Goal: Task Accomplishment & Management: Manage account settings

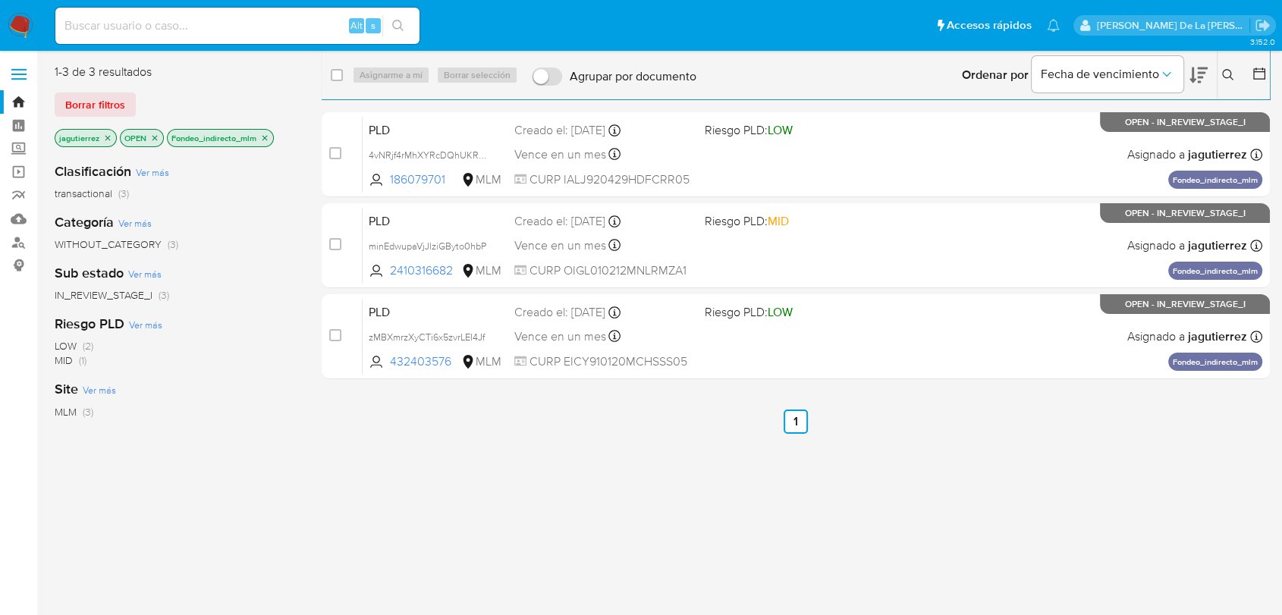
click at [17, 28] on img at bounding box center [21, 26] width 26 height 26
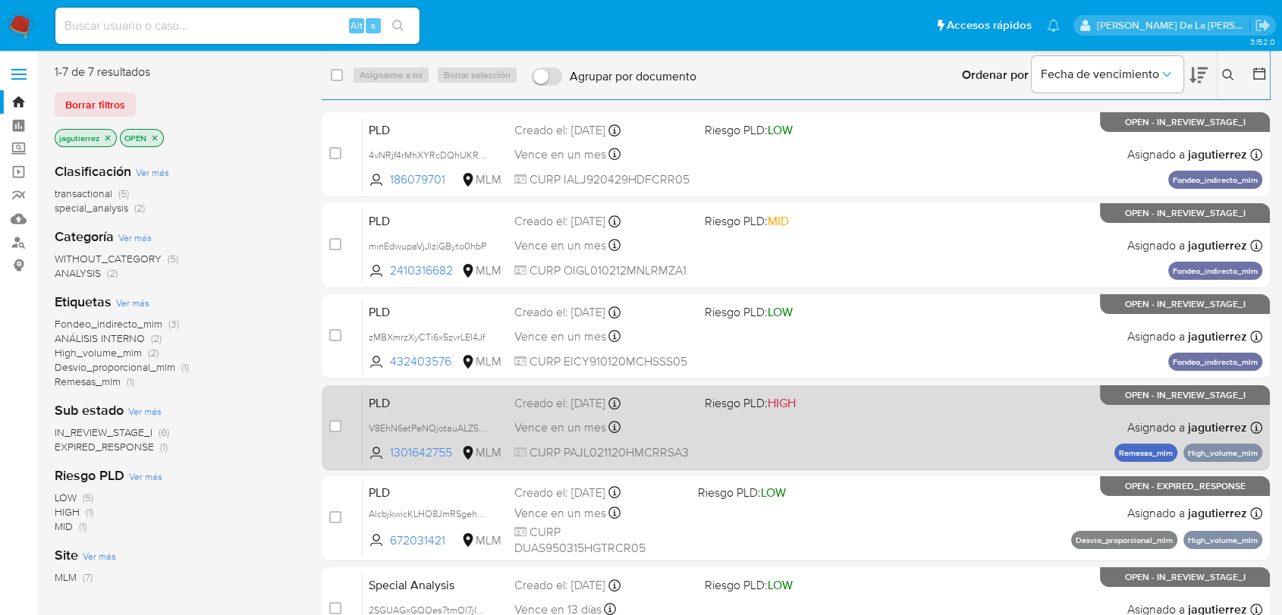
scroll to position [193, 0]
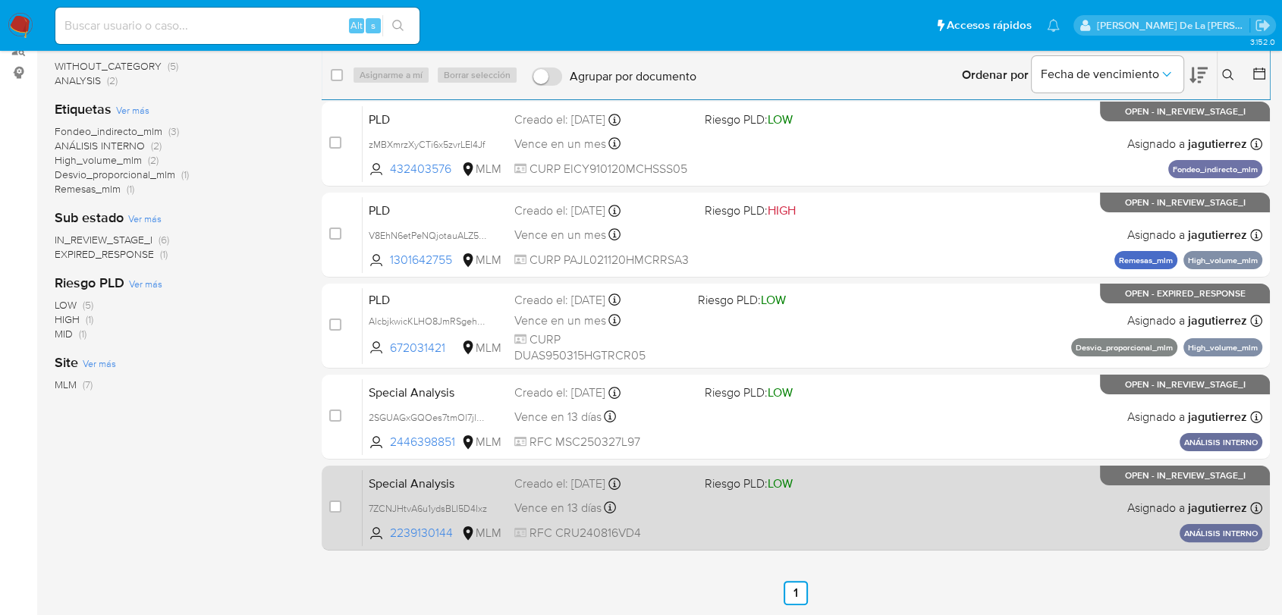
click at [731, 526] on div "Special Analysis 7ZCNJHtvA6u1ydsBLI5D4Ixz 2239130144 MLM Riesgo PLD: LOW Creado…" at bounding box center [811, 507] width 899 height 77
click at [706, 516] on div "Special Analysis 7ZCNJHtvA6u1ydsBLI5D4Ixz 2239130144 MLM Riesgo PLD: LOW Creado…" at bounding box center [811, 507] width 899 height 77
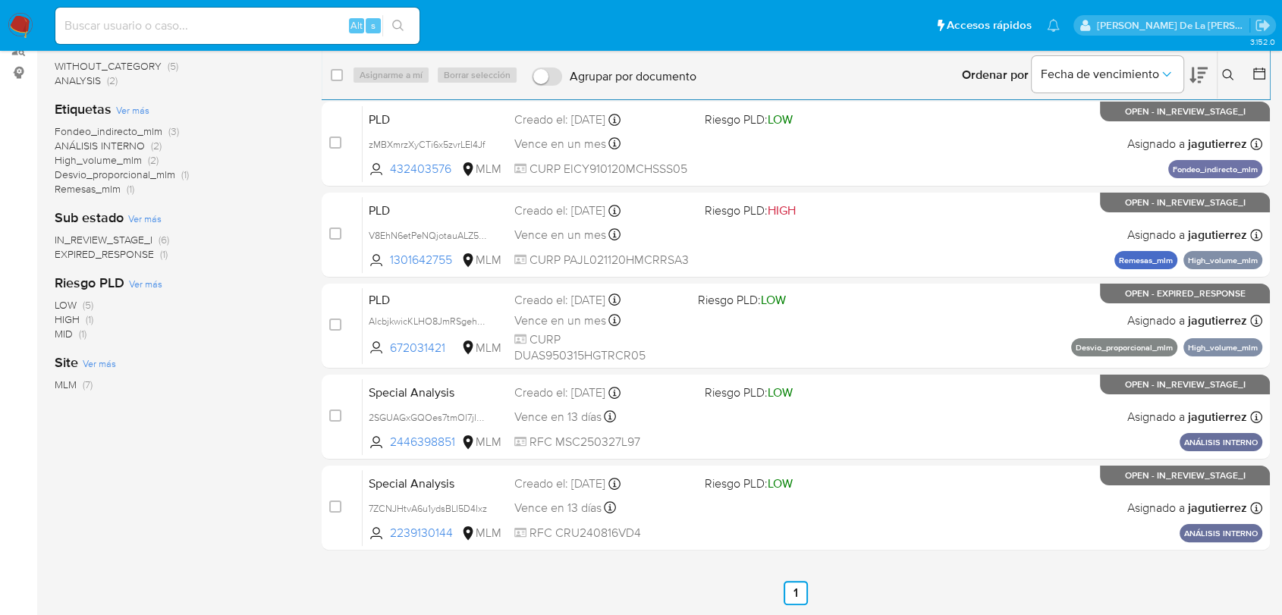
click at [18, 19] on img at bounding box center [21, 26] width 26 height 26
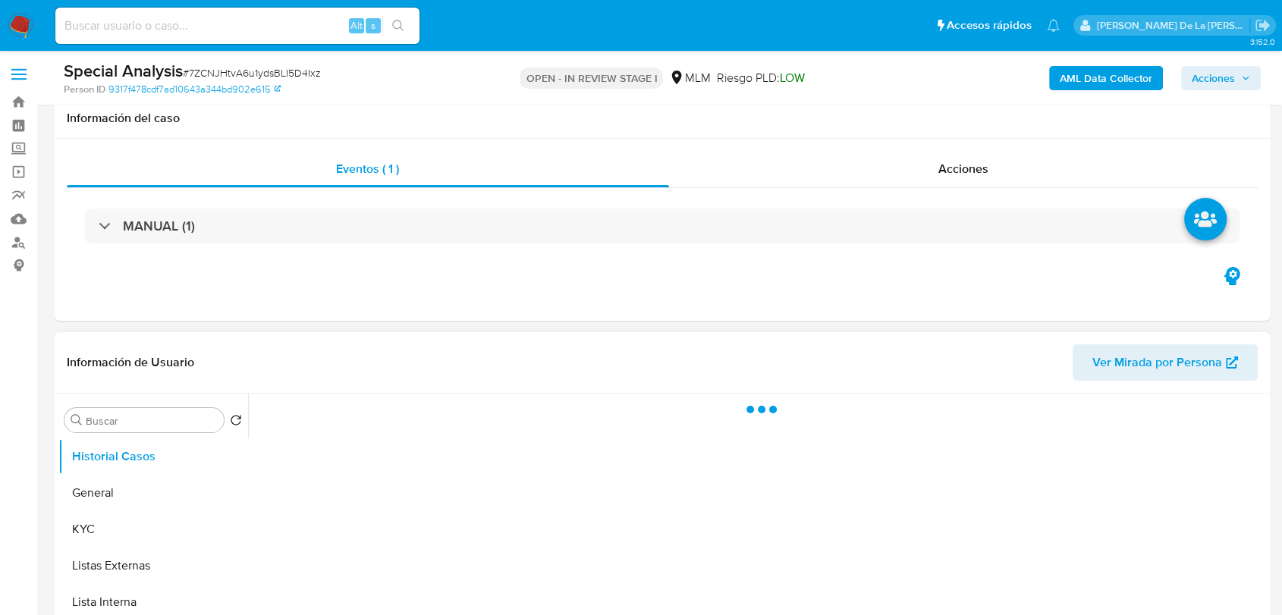
scroll to position [168, 0]
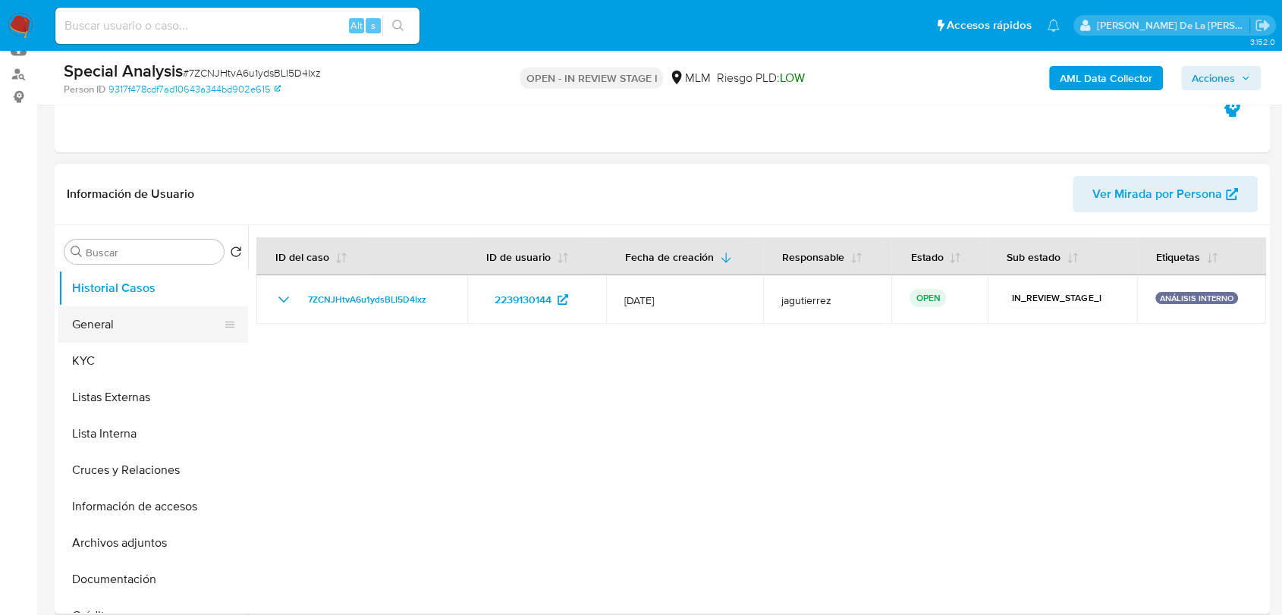
select select "10"
click at [116, 327] on button "General" at bounding box center [146, 324] width 177 height 36
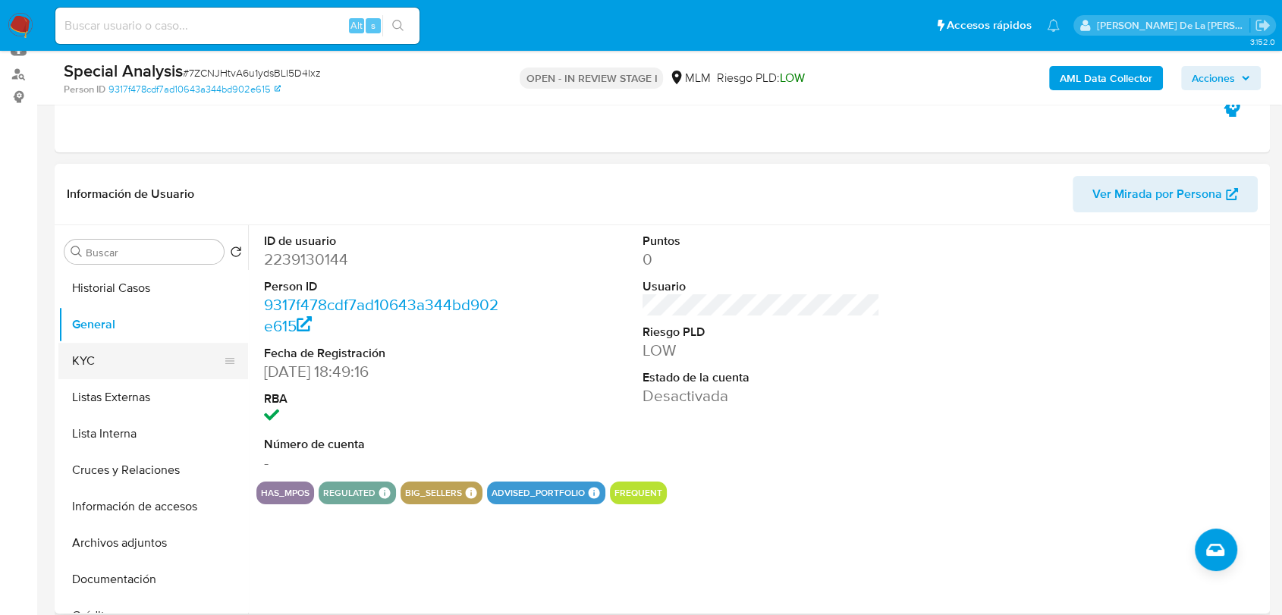
click at [138, 350] on button "KYC" at bounding box center [146, 361] width 177 height 36
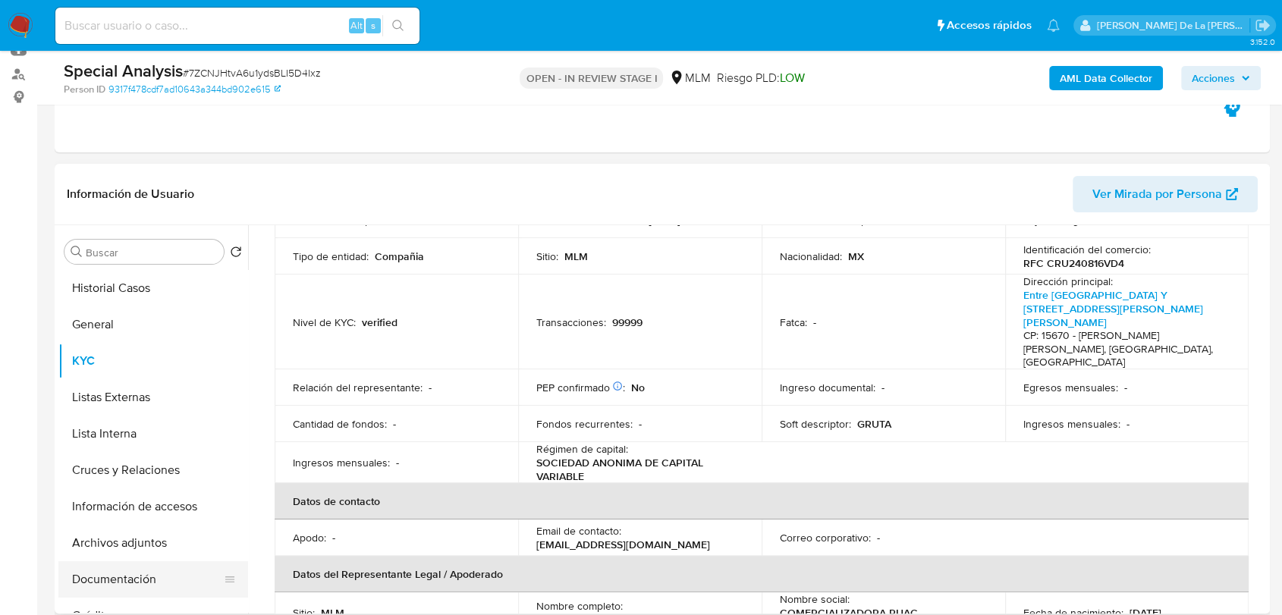
click at [133, 562] on button "Documentación" at bounding box center [146, 579] width 177 height 36
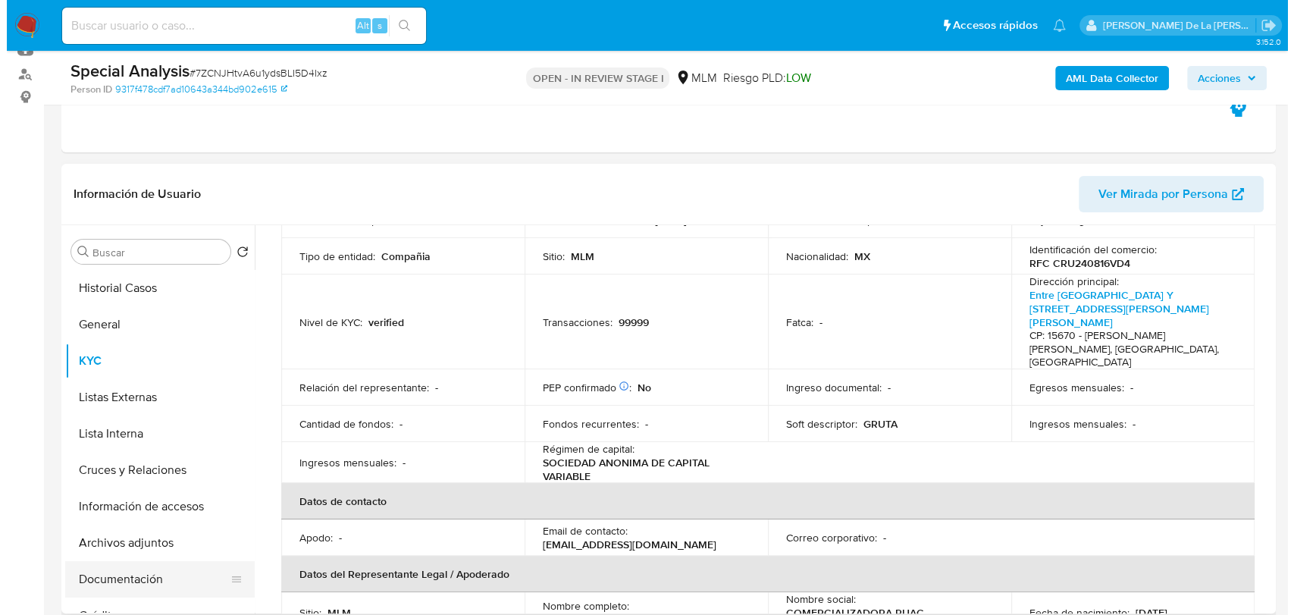
scroll to position [0, 0]
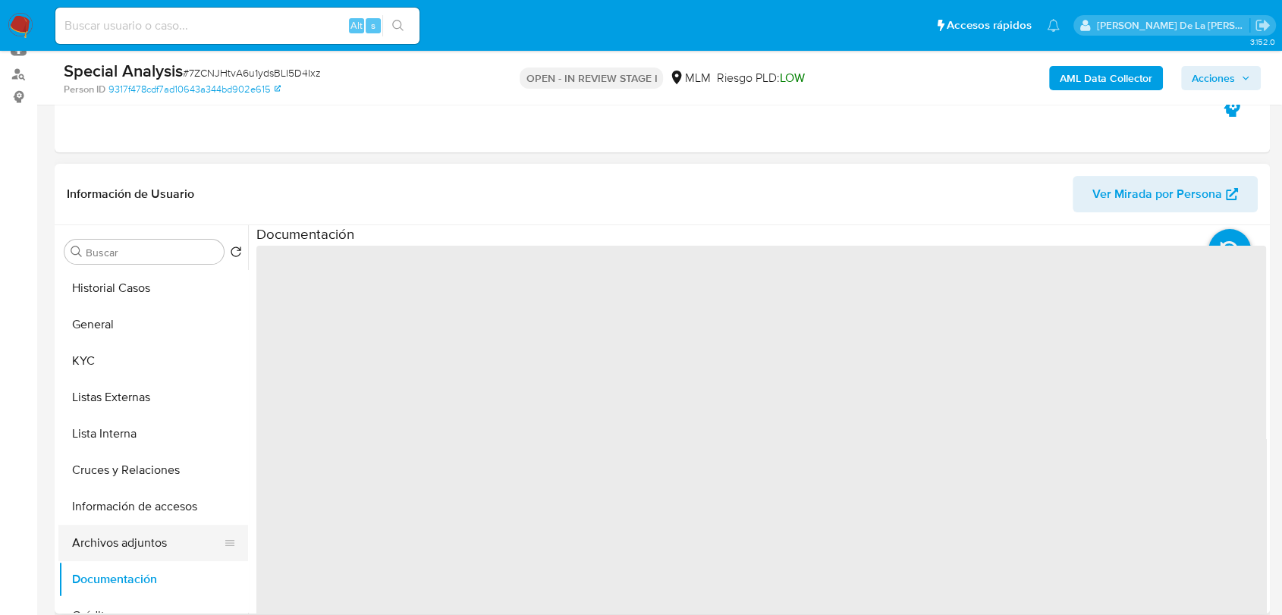
click at [146, 543] on button "Archivos adjuntos" at bounding box center [146, 543] width 177 height 36
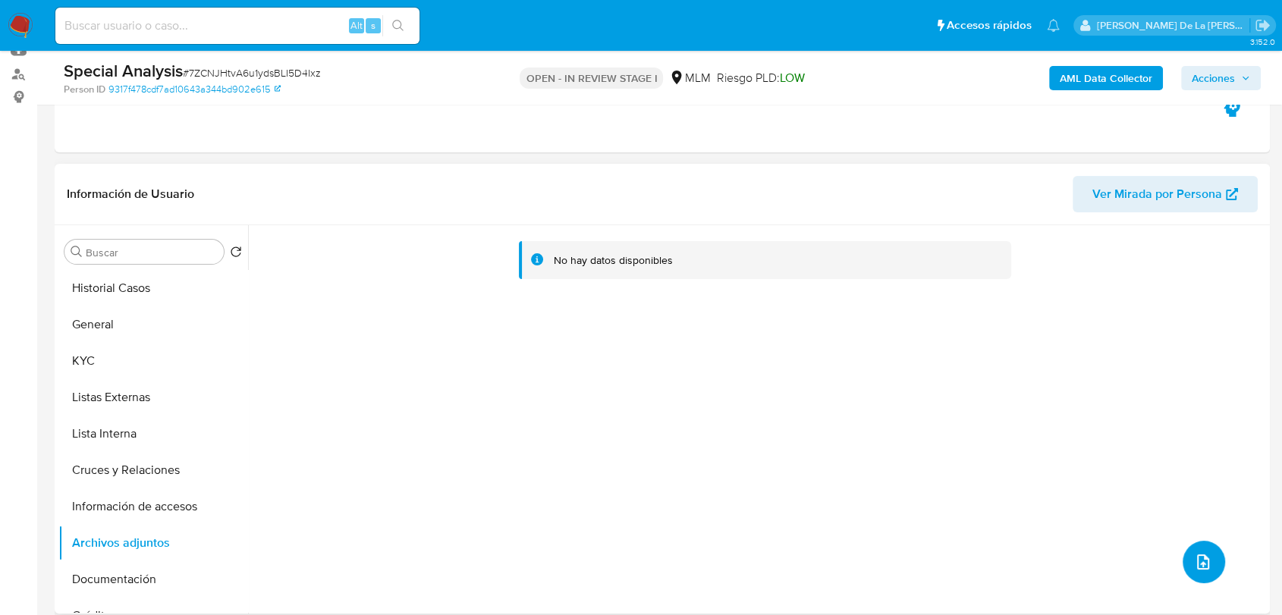
click at [1182, 555] on button "upload-file" at bounding box center [1203, 562] width 42 height 42
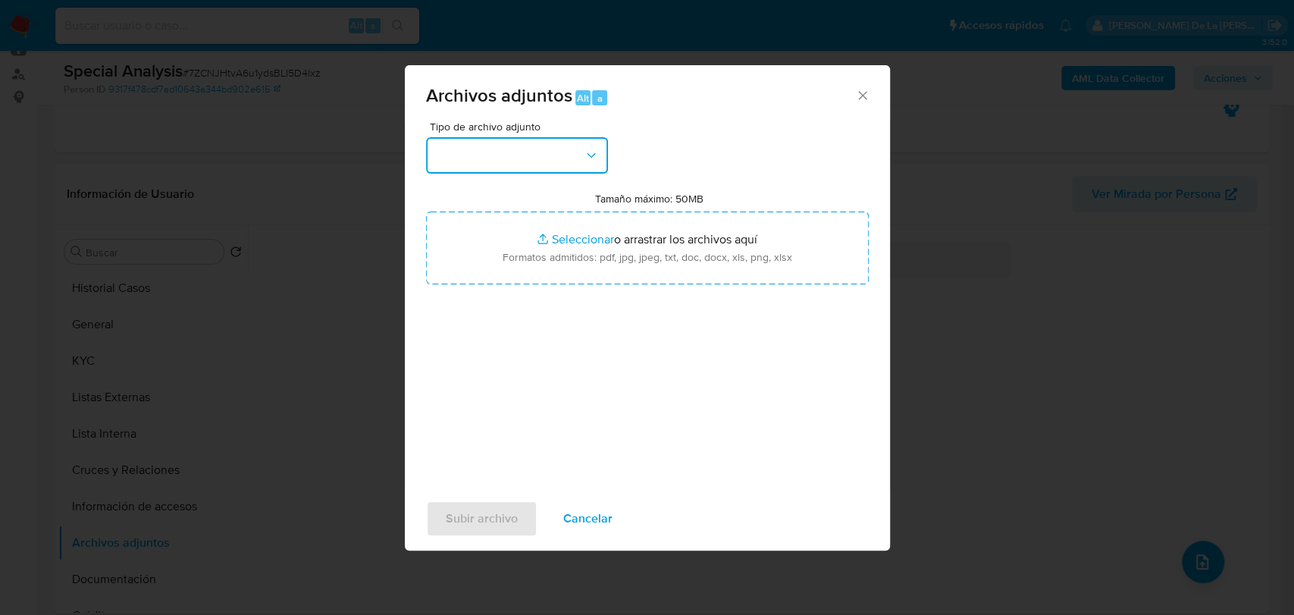
drag, startPoint x: 539, startPoint y: 150, endPoint x: 529, endPoint y: 152, distance: 10.1
click at [532, 152] on button "button" at bounding box center [517, 155] width 182 height 36
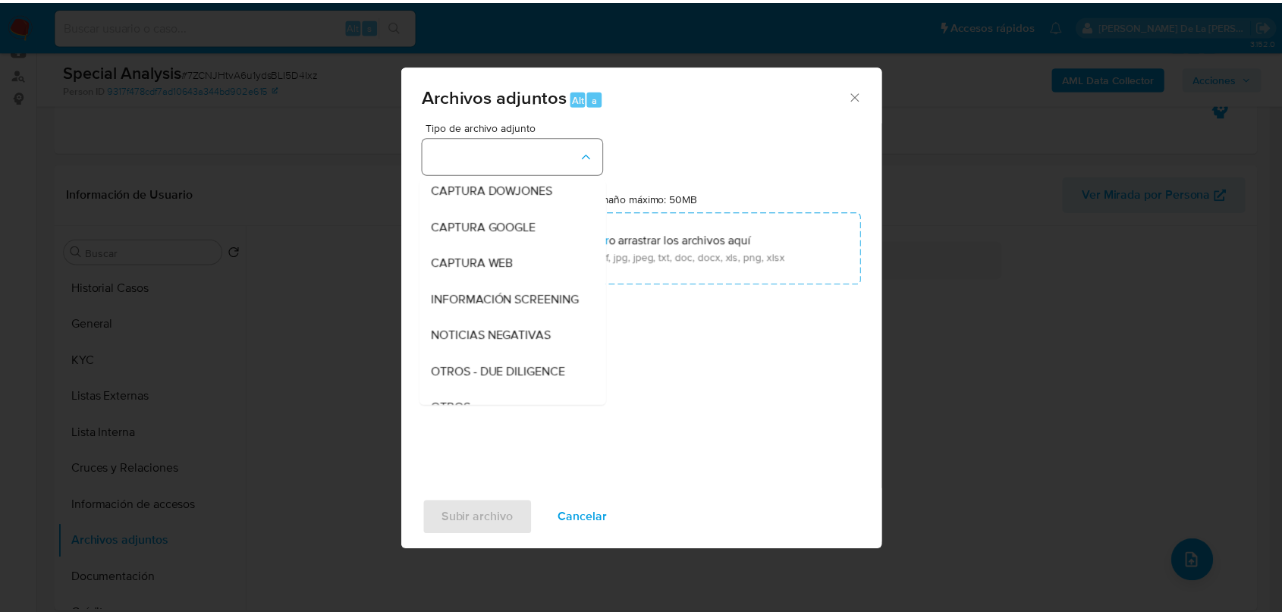
scroll to position [79, 0]
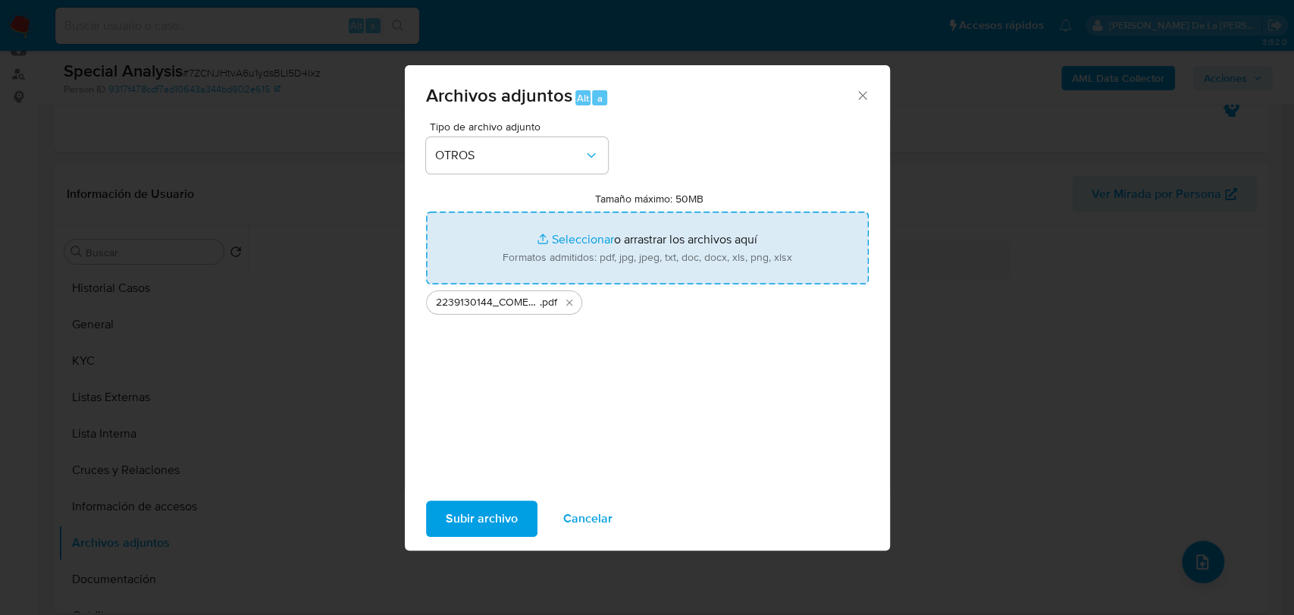
type input "C:\fakepath\2239130144_COMERCIALIZADORA RUAC SA DE CV_JUL2025_AT.xlsx"
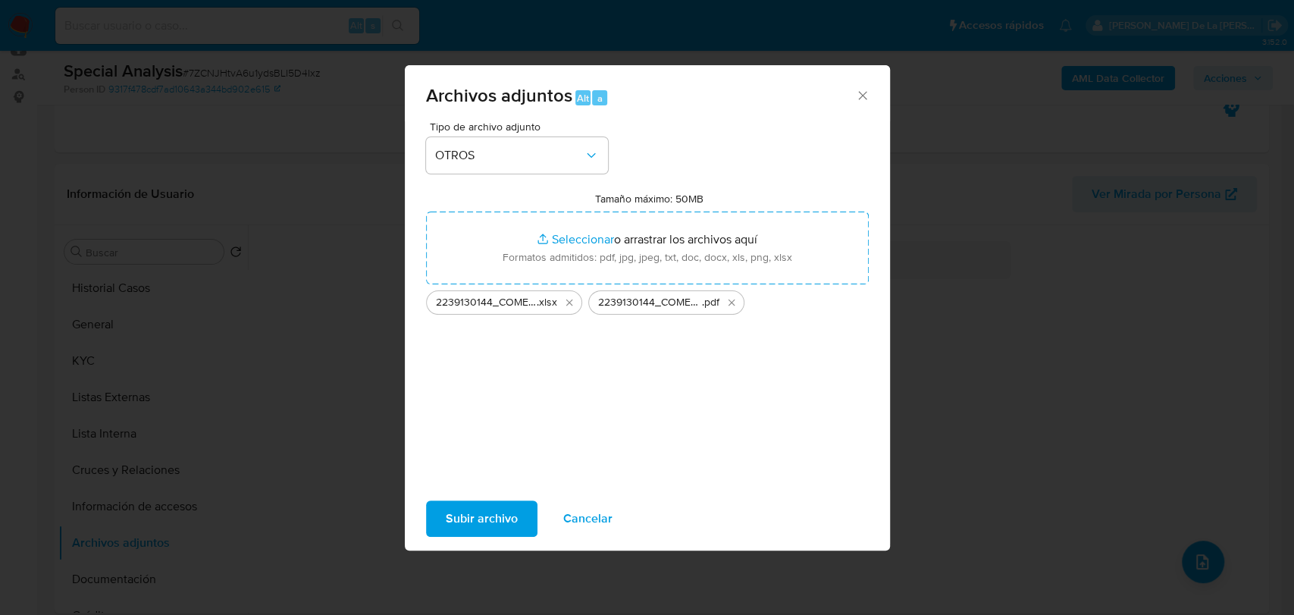
click at [488, 503] on span "Subir archivo" at bounding box center [482, 518] width 72 height 33
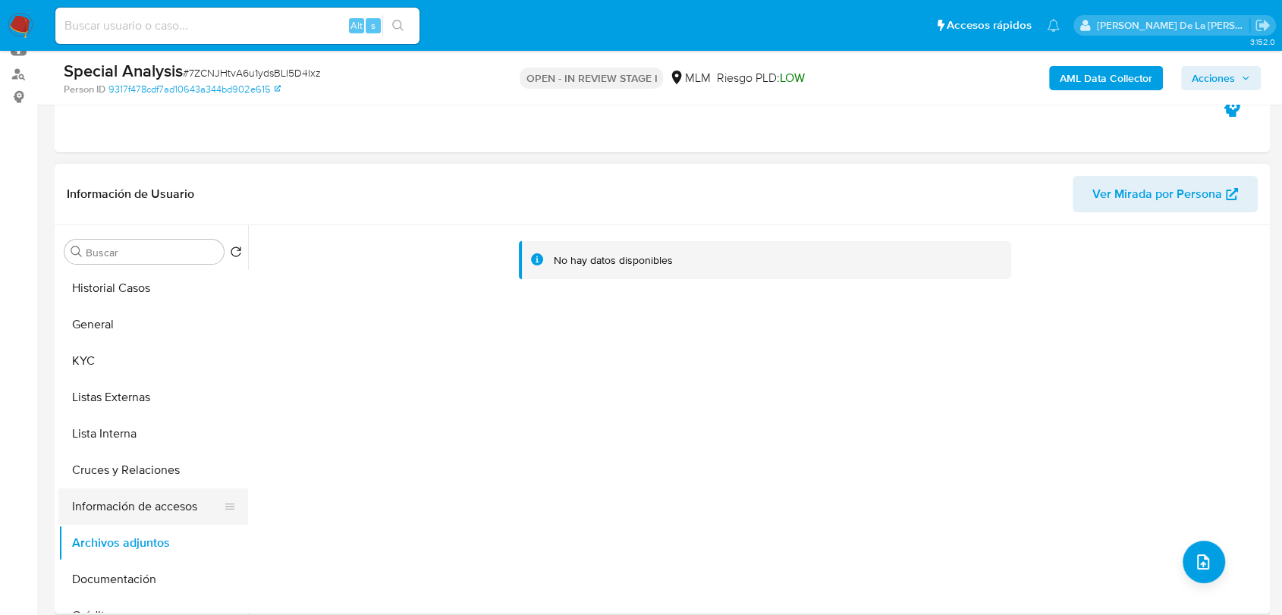
click at [127, 500] on button "Información de accesos" at bounding box center [146, 506] width 177 height 36
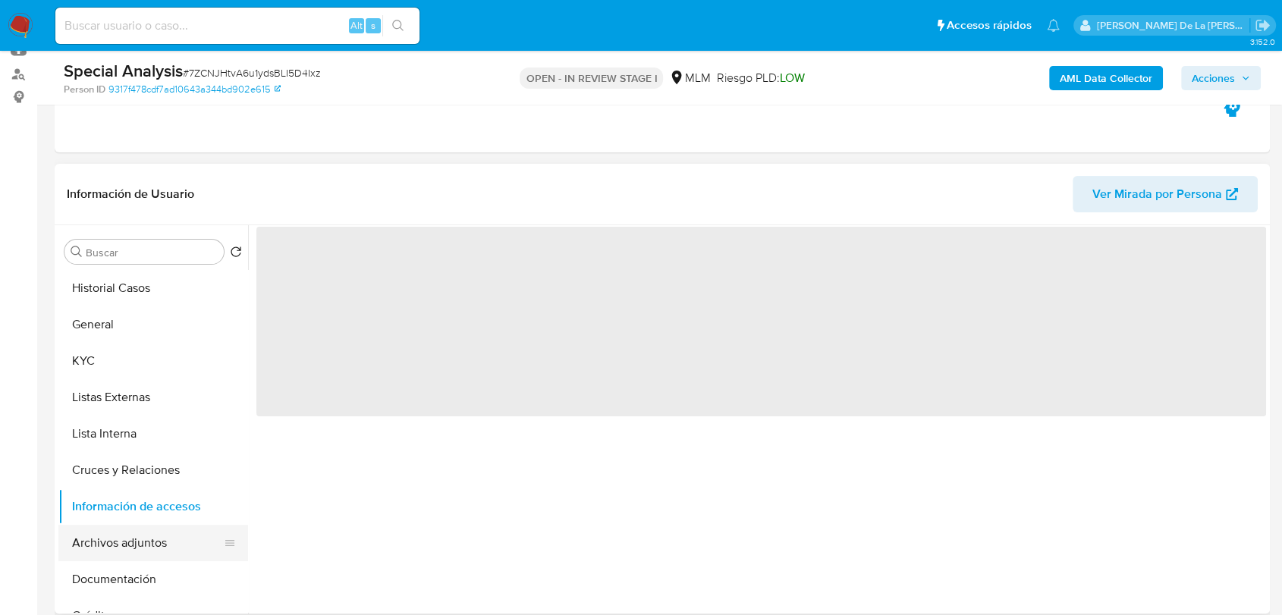
click at [122, 535] on button "Archivos adjuntos" at bounding box center [146, 543] width 177 height 36
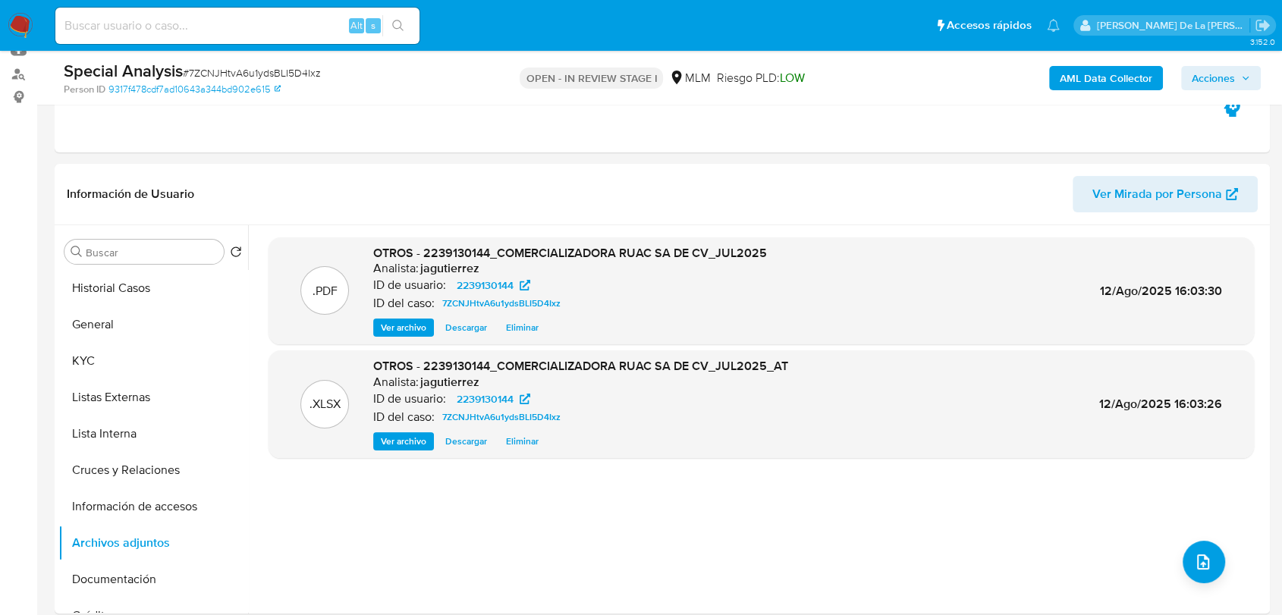
click at [1206, 74] on span "Acciones" at bounding box center [1212, 78] width 43 height 24
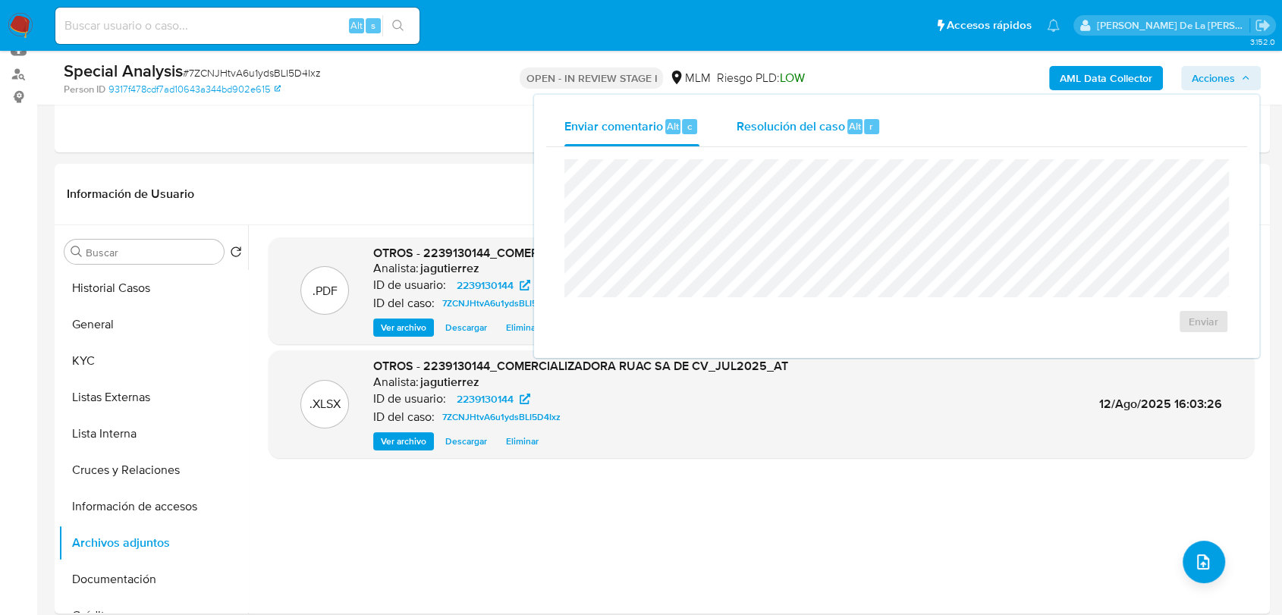
click at [764, 133] on span "Resolución del caso" at bounding box center [790, 125] width 108 height 17
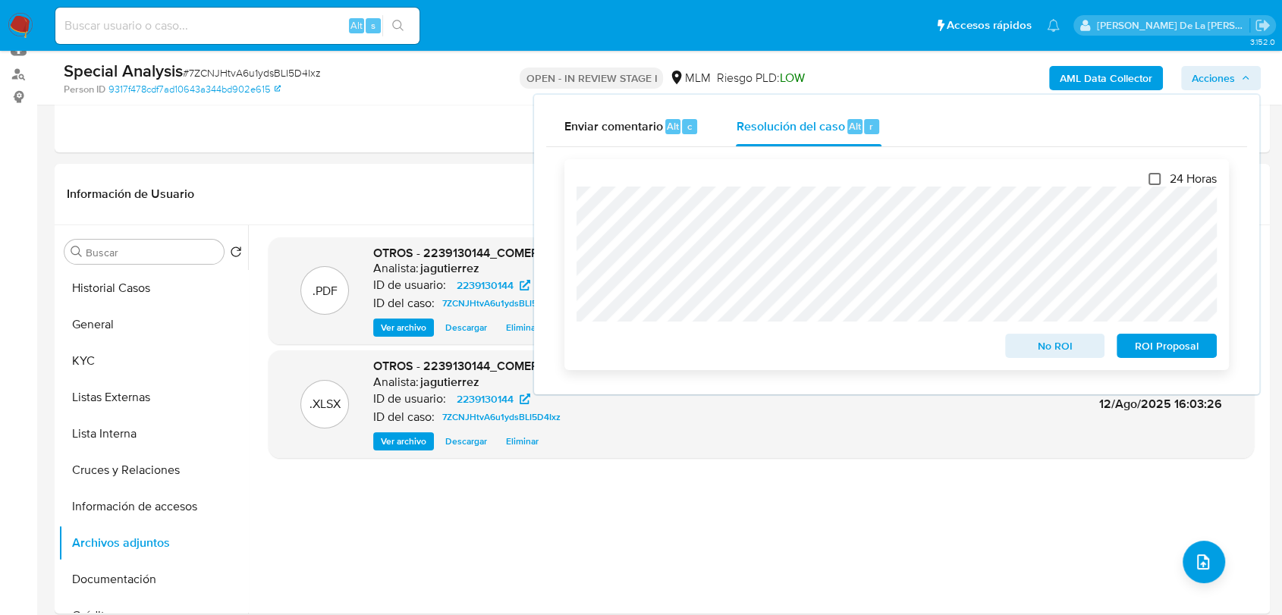
click at [1156, 173] on input "24 Horas" at bounding box center [1154, 179] width 12 height 12
checkbox input "true"
click at [1170, 350] on span "ROI Proposal" at bounding box center [1166, 345] width 79 height 21
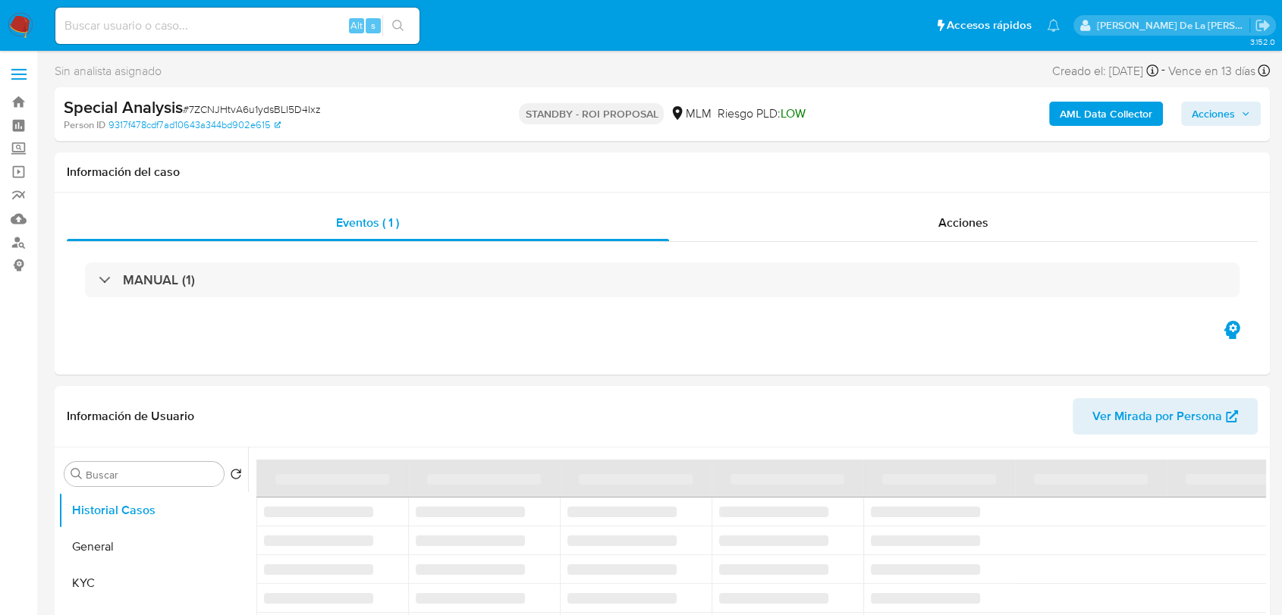
click at [265, 103] on span "# 7ZCNJHtvA6u1ydsBLI5D4Ixz" at bounding box center [252, 109] width 138 height 15
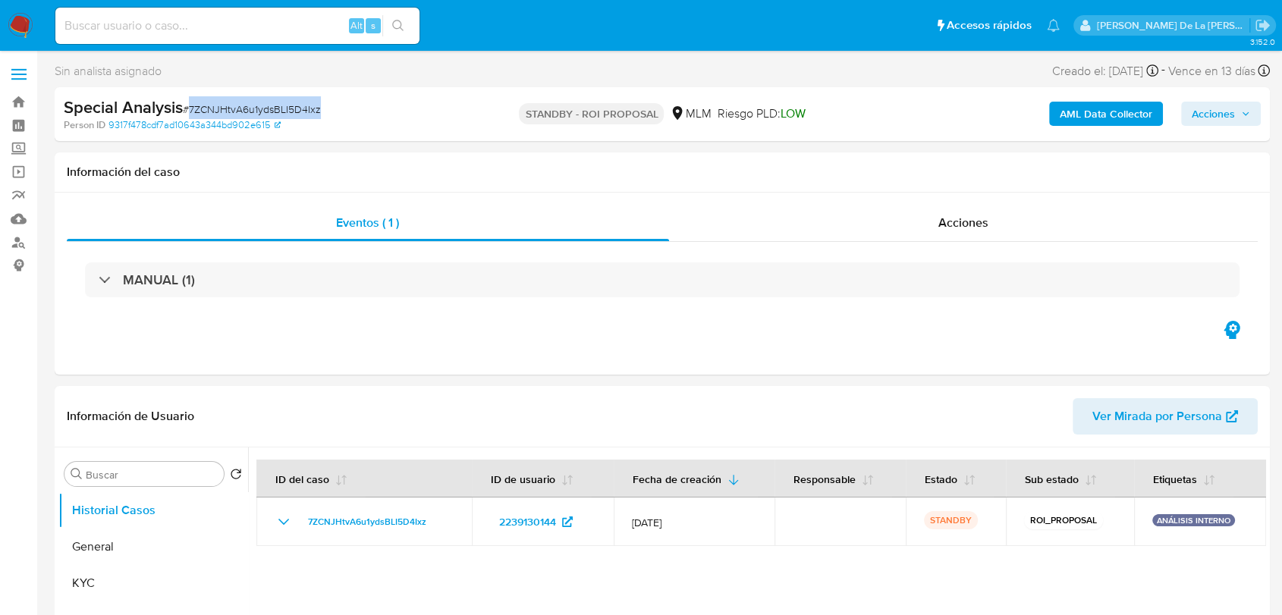
select select "10"
copy span "7ZCNJHtvA6u1ydsBLI5D4Ixz"
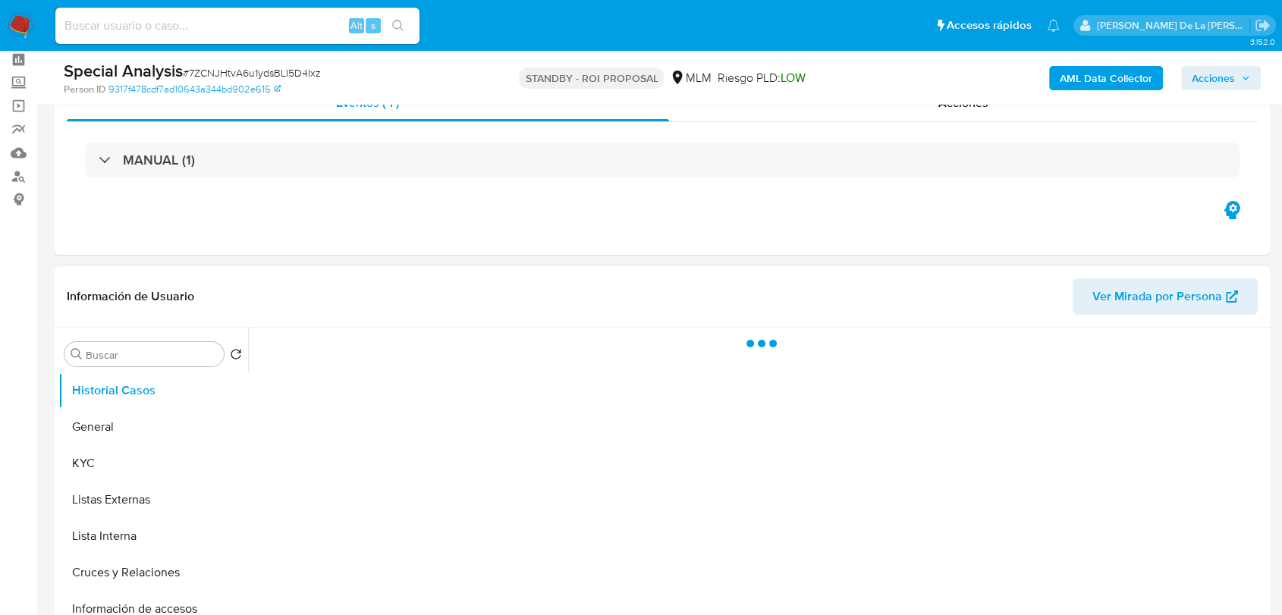
scroll to position [84, 0]
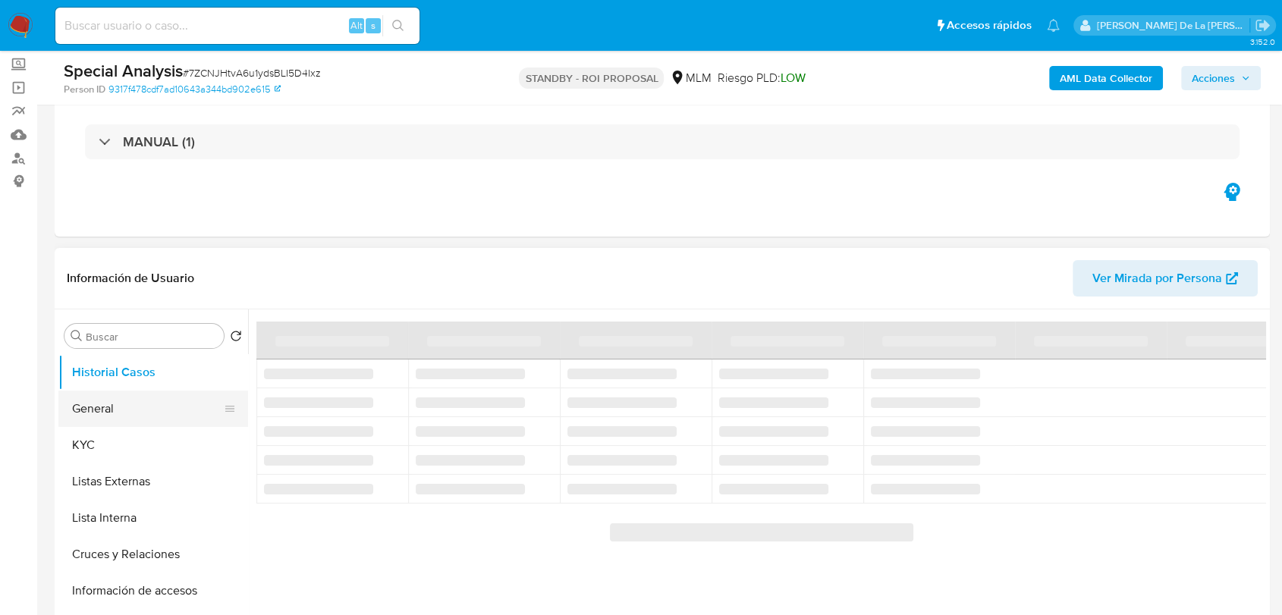
click at [83, 420] on button "General" at bounding box center [146, 409] width 177 height 36
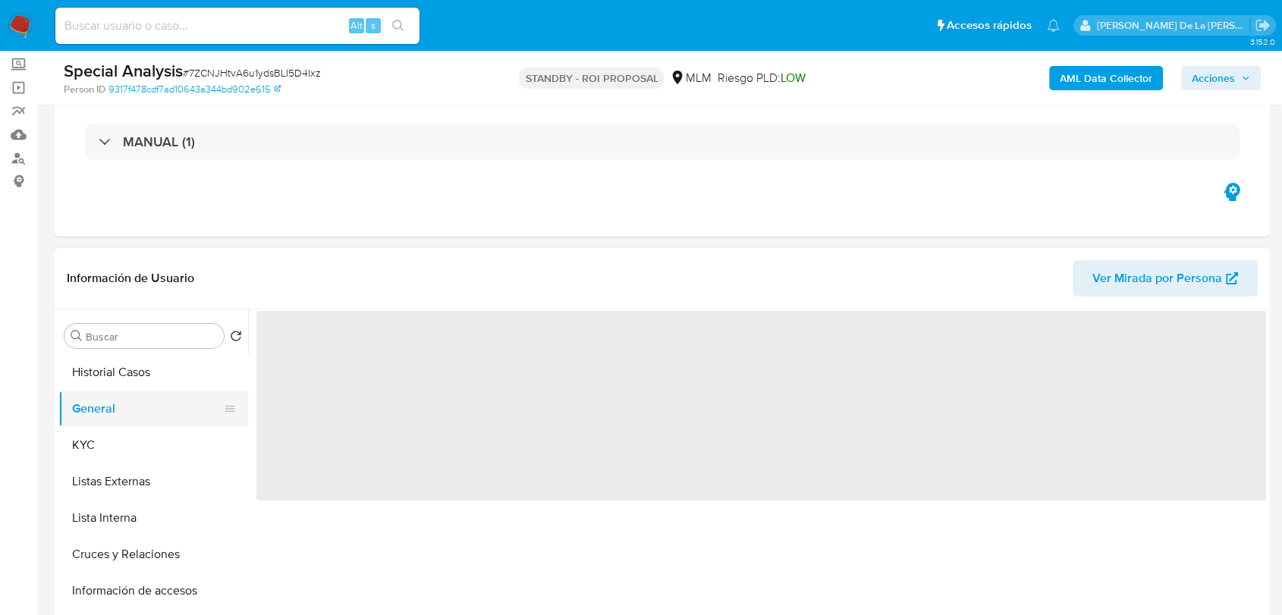
select select "10"
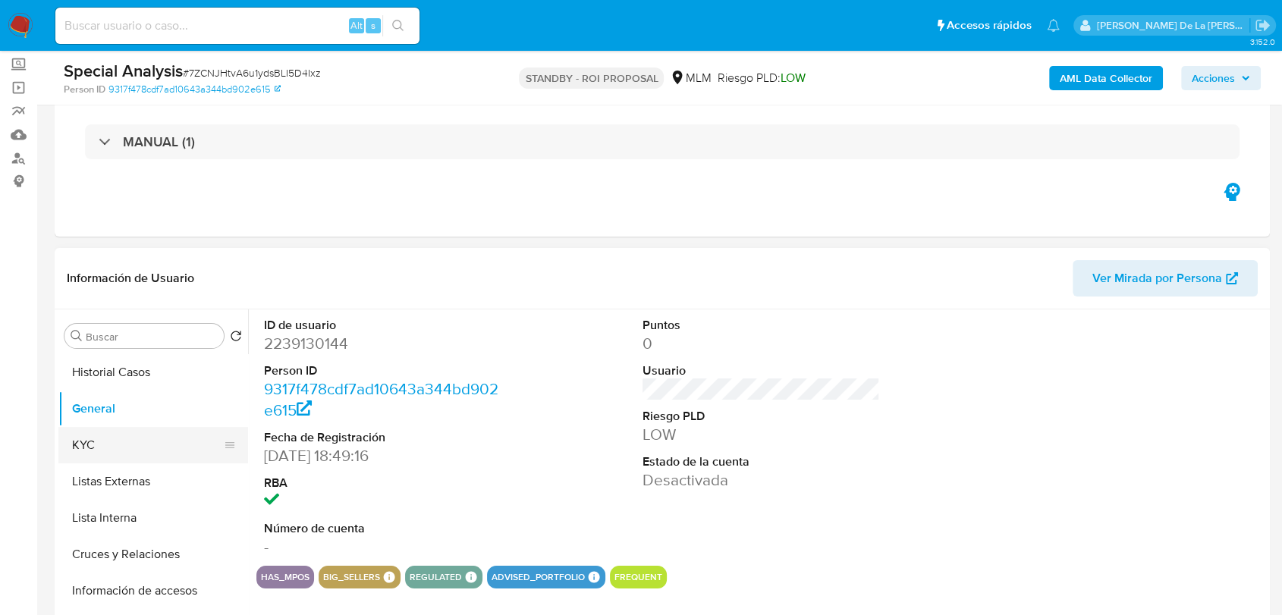
click at [110, 444] on button "KYC" at bounding box center [146, 445] width 177 height 36
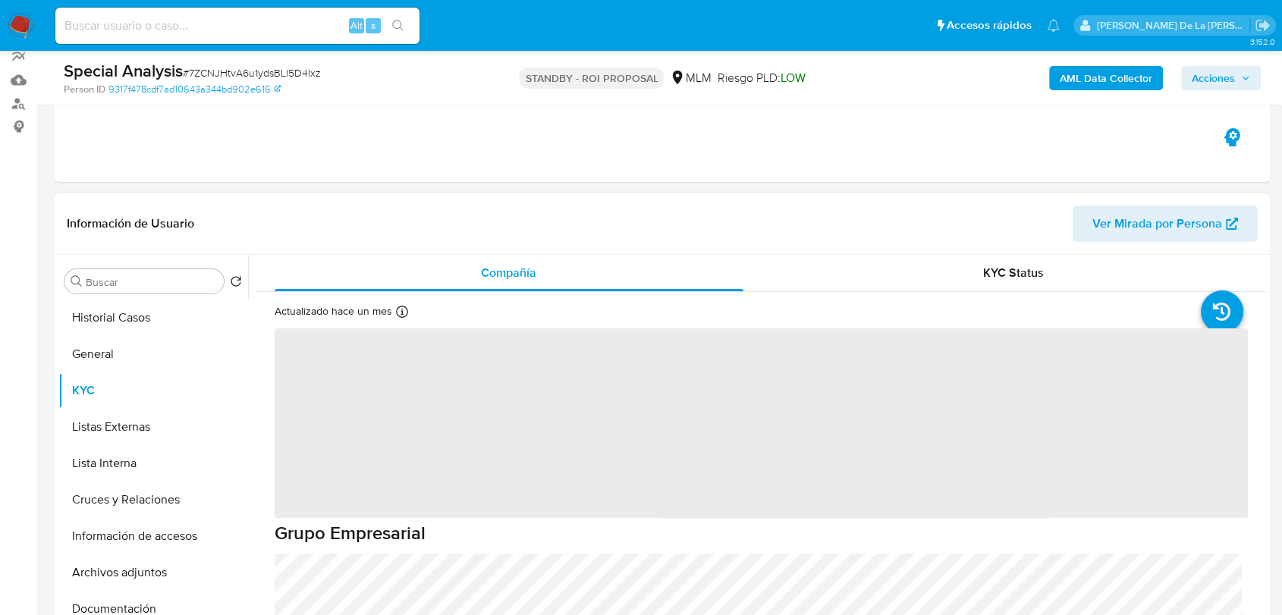
scroll to position [168, 0]
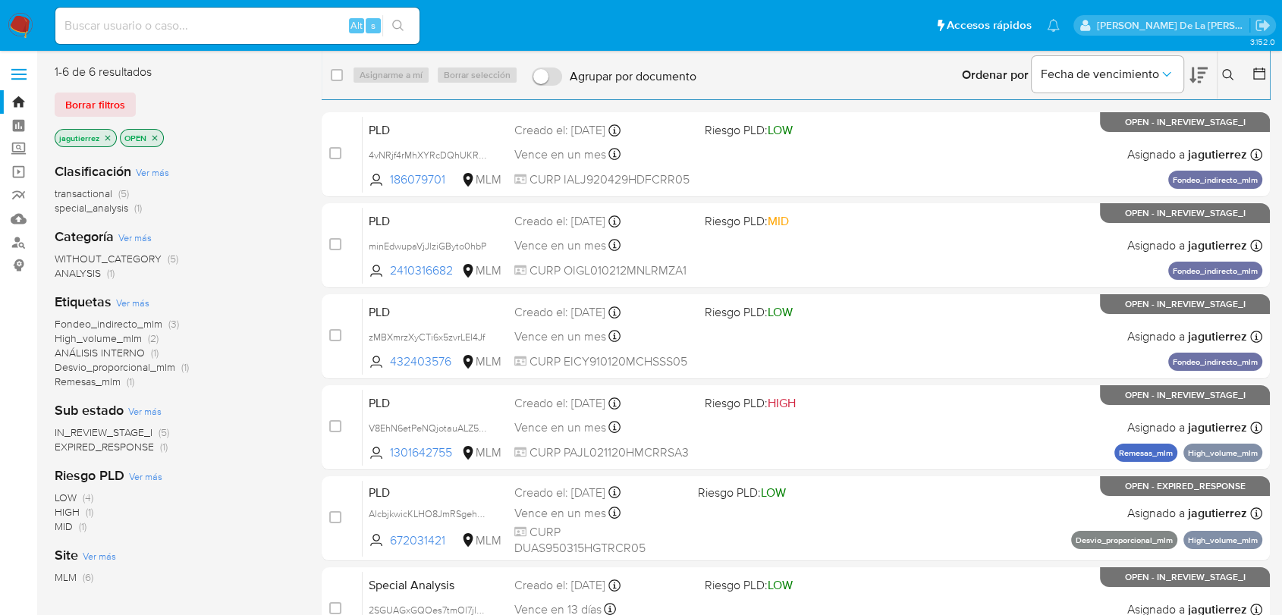
click at [119, 328] on span "Fondeo_indirecto_mlm" at bounding box center [109, 323] width 108 height 15
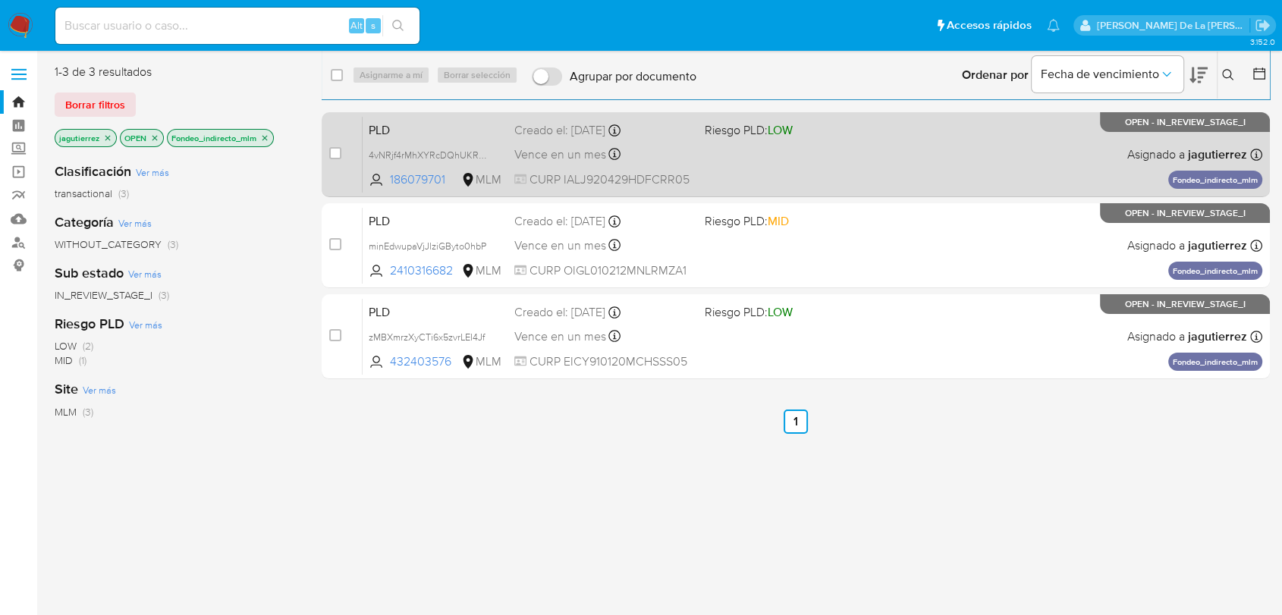
click at [845, 165] on div "PLD 4vNRjf4rMhXYRcDQhUKReZFB 186079701 MLM Riesgo PLD: LOW Creado el: 12/07/202…" at bounding box center [811, 154] width 899 height 77
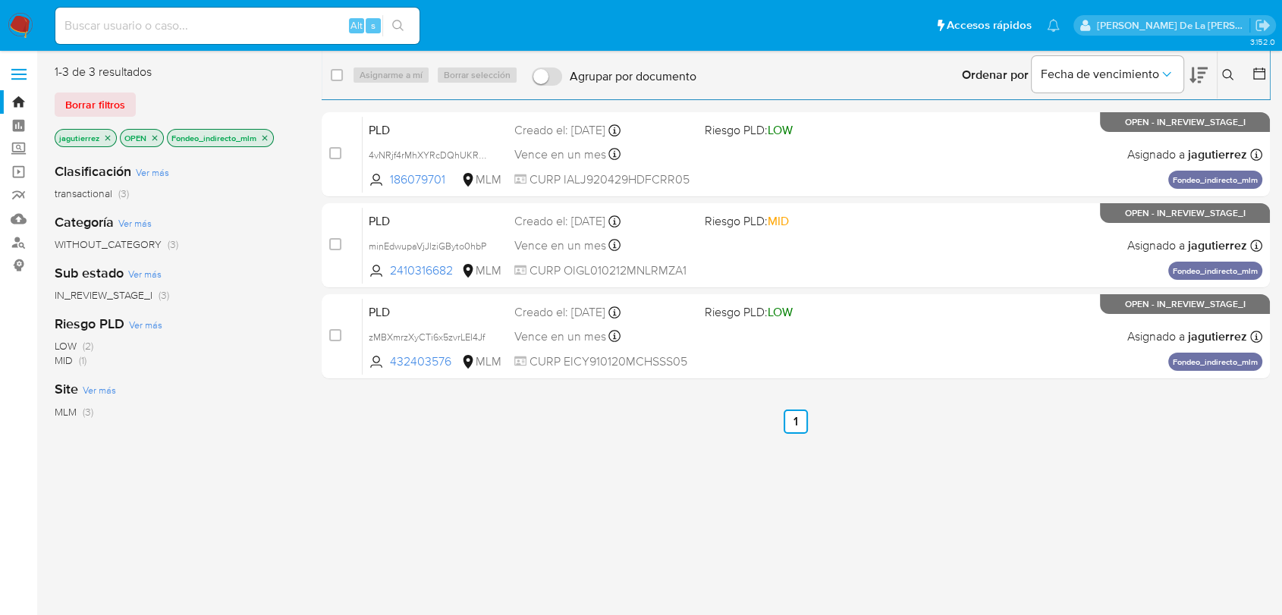
click at [24, 25] on img at bounding box center [21, 26] width 26 height 26
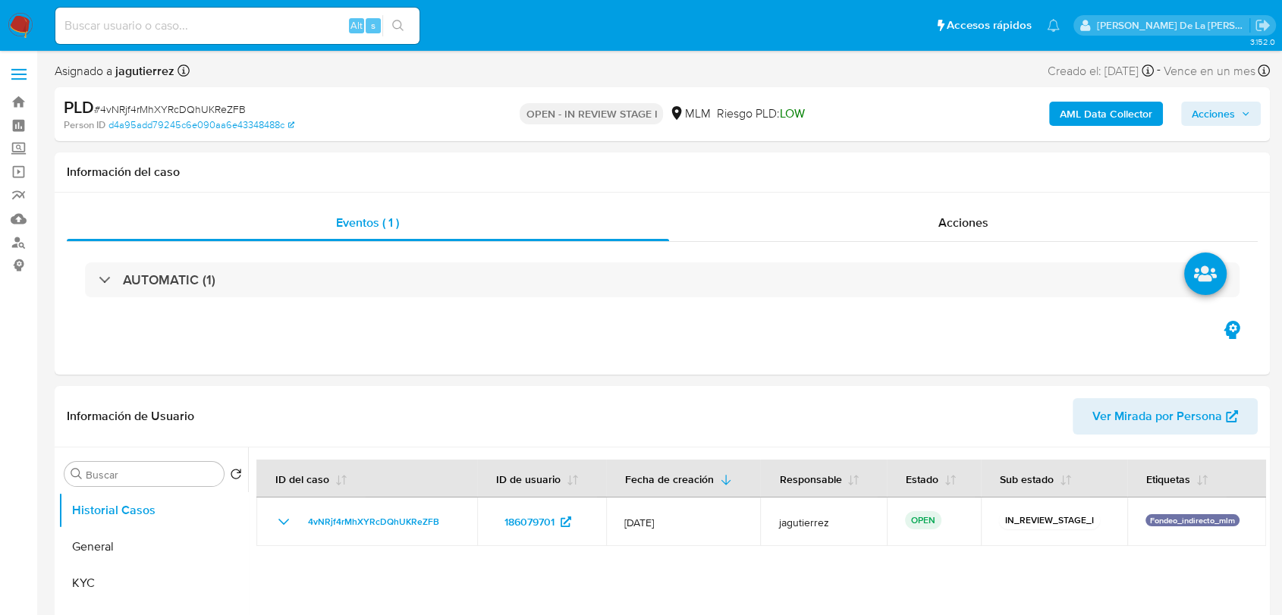
select select "10"
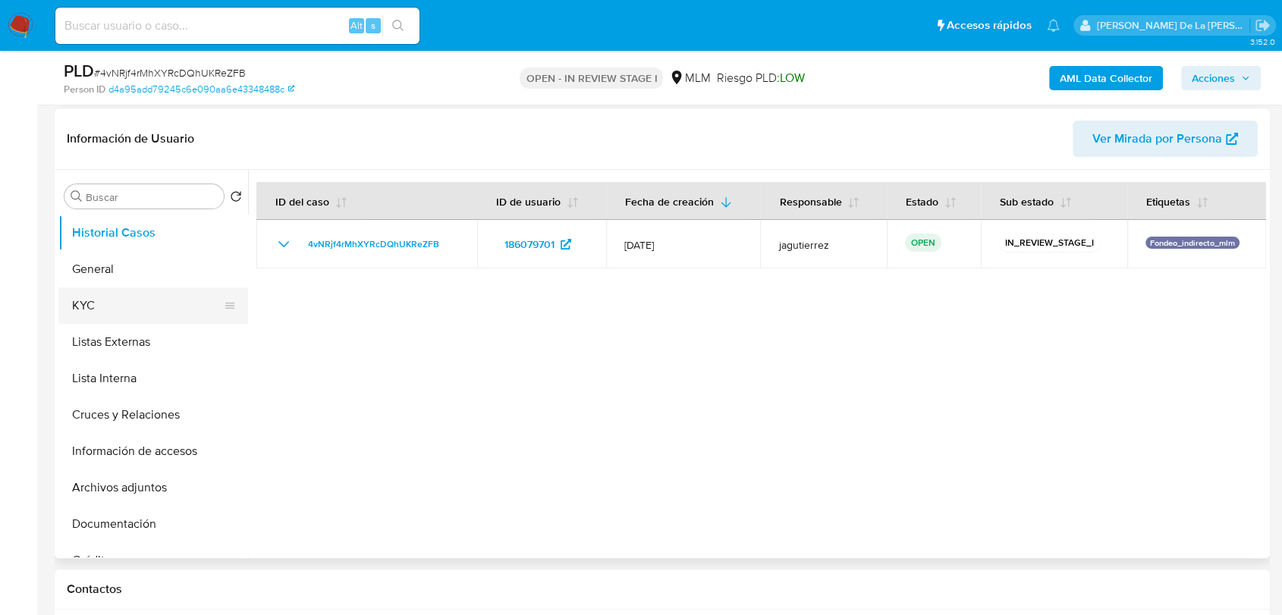
scroll to position [253, 0]
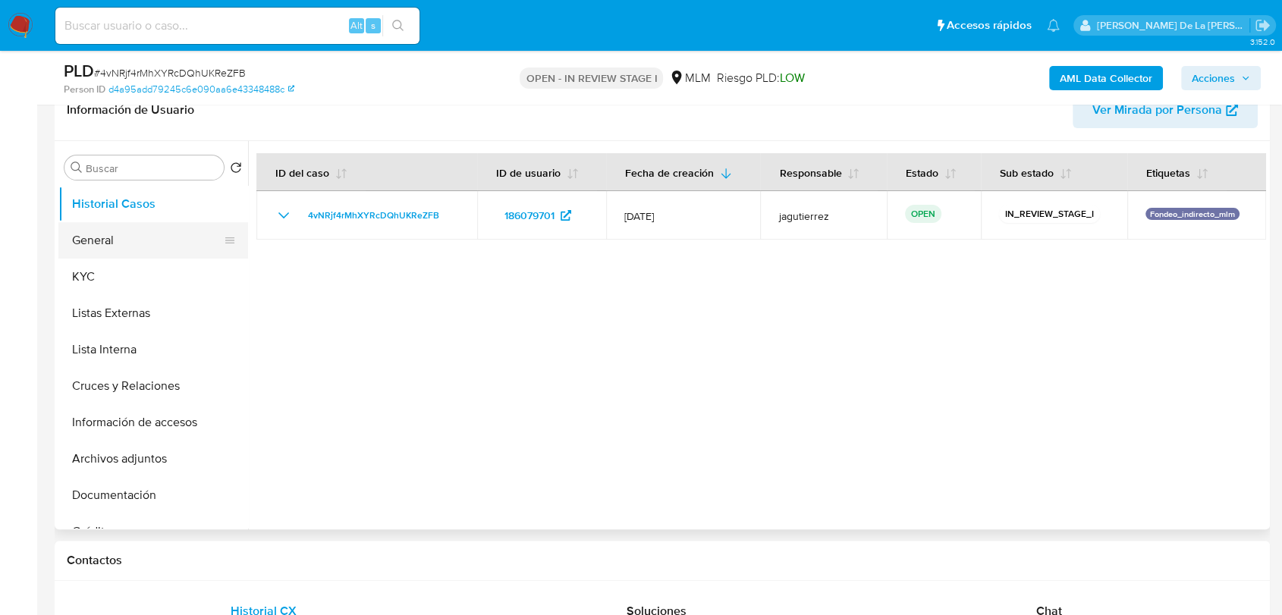
click at [141, 243] on button "General" at bounding box center [146, 240] width 177 height 36
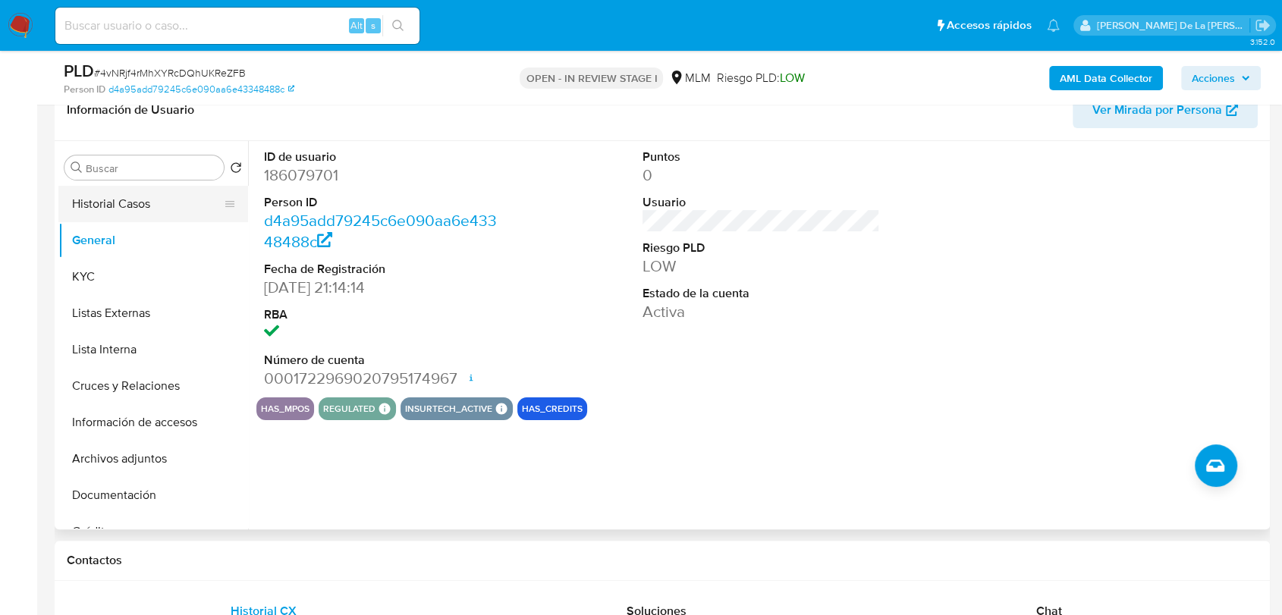
click at [98, 199] on button "Historial Casos" at bounding box center [146, 204] width 177 height 36
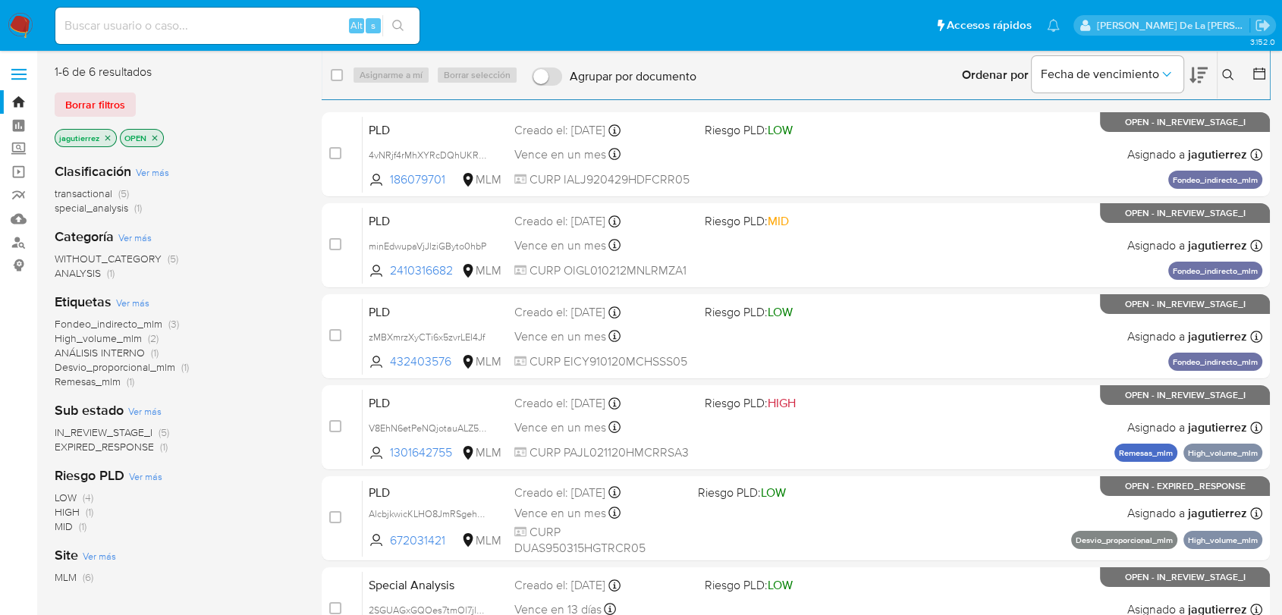
click at [107, 140] on icon "close-filter" at bounding box center [107, 137] width 9 height 9
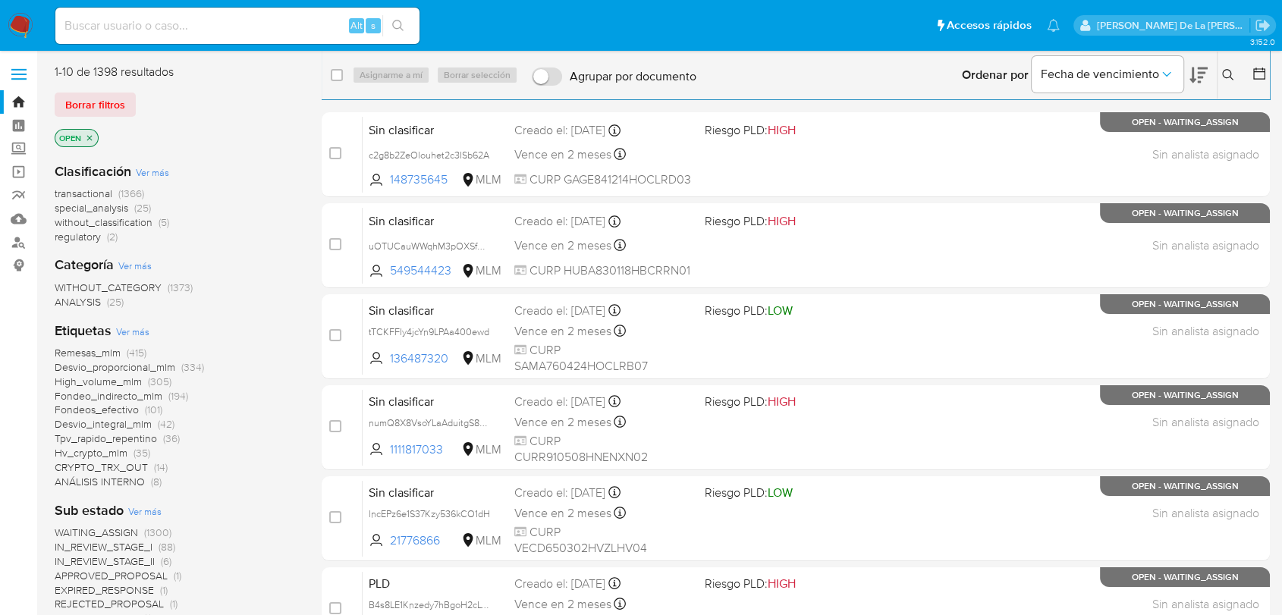
click at [20, 20] on img at bounding box center [21, 26] width 26 height 26
